Goal: Transaction & Acquisition: Book appointment/travel/reservation

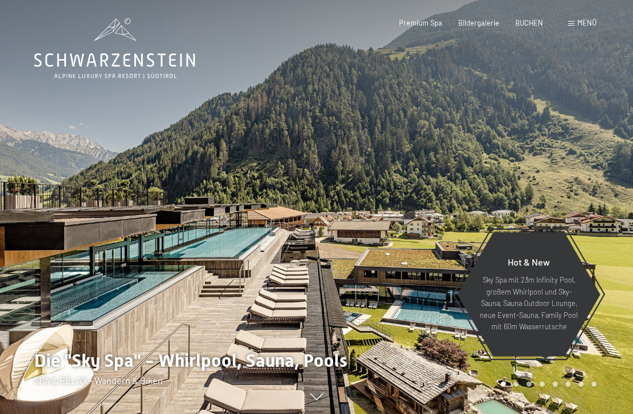
click at [587, 25] on span "Menü" at bounding box center [586, 22] width 19 height 9
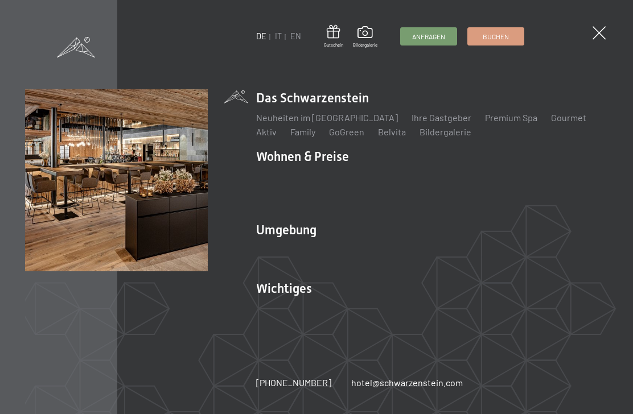
click at [290, 33] on li "EN" at bounding box center [295, 36] width 11 height 11
click at [278, 38] on link "IT" at bounding box center [278, 36] width 7 height 10
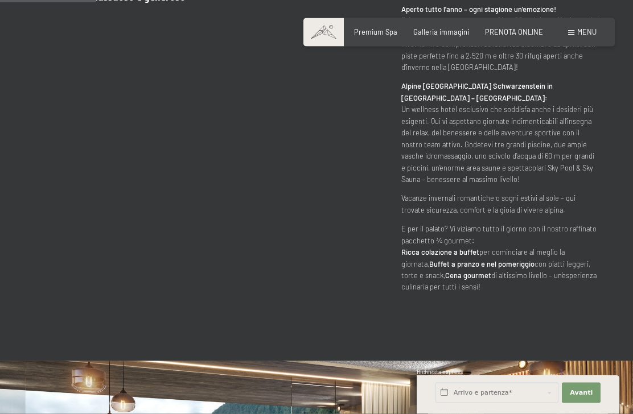
scroll to position [598, 0]
click at [577, 32] on span "Menu" at bounding box center [586, 31] width 19 height 9
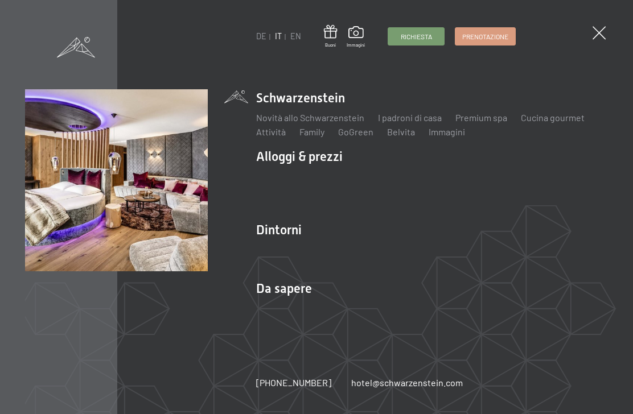
click at [353, 176] on link "Camere & prezzi" at bounding box center [356, 176] width 65 height 11
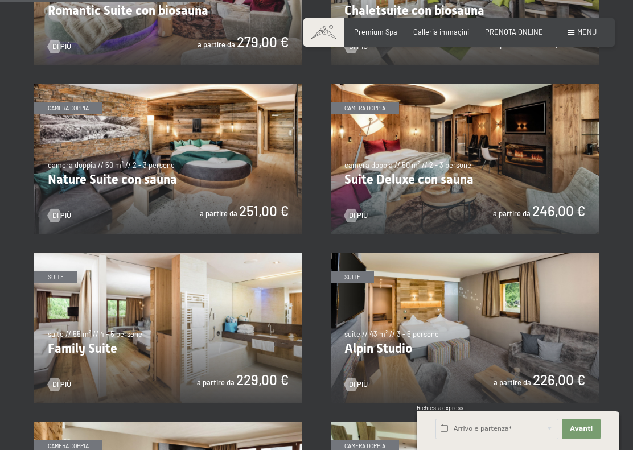
scroll to position [854, 0]
click at [561, 213] on img at bounding box center [465, 159] width 268 height 151
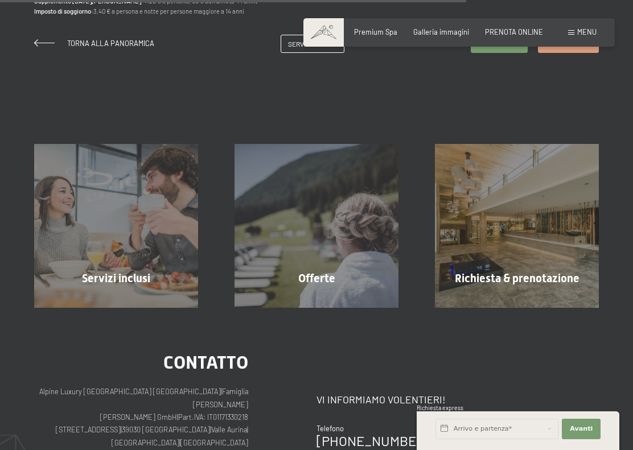
scroll to position [959, 0]
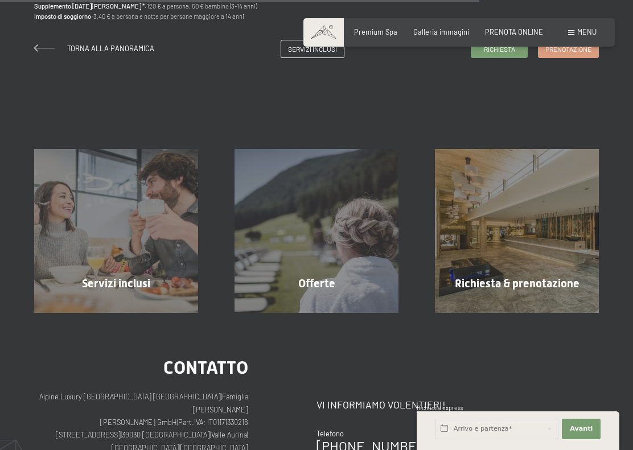
click at [344, 276] on div "Offerte" at bounding box center [316, 284] width 200 height 16
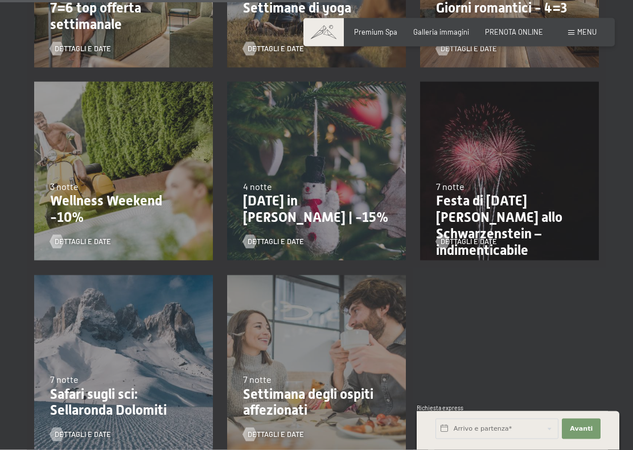
scroll to position [794, 0]
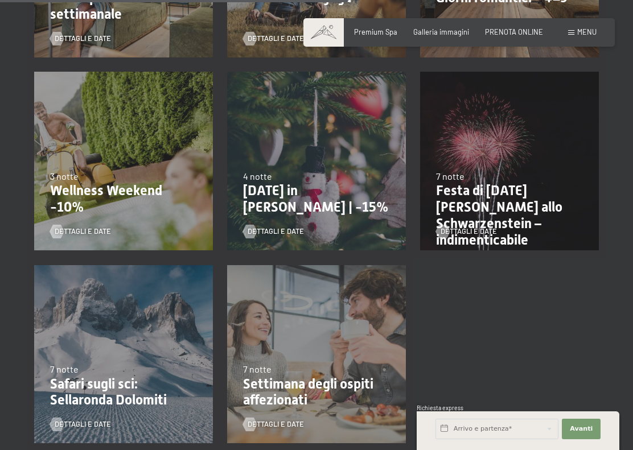
click at [64, 183] on p "Wellness Weekend -10%" at bounding box center [123, 199] width 147 height 33
click at [66, 186] on p "Wellness Weekend -10%" at bounding box center [123, 199] width 147 height 33
click at [76, 229] on span "Dettagli e Date" at bounding box center [83, 232] width 56 height 10
